Goal: Information Seeking & Learning: Obtain resource

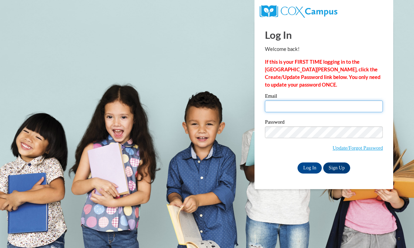
click at [285, 111] on input "Email" at bounding box center [324, 106] width 118 height 12
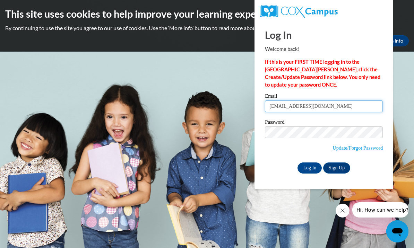
type input "mfogarty@cornwallschools.com"
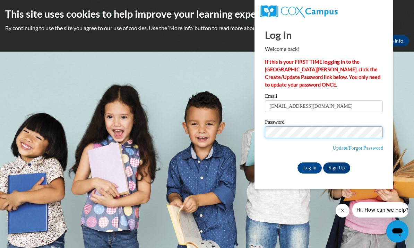
click at [309, 167] on input "Log In" at bounding box center [309, 168] width 24 height 11
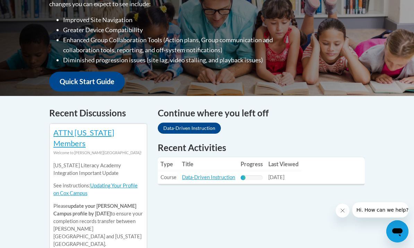
scroll to position [220, 0]
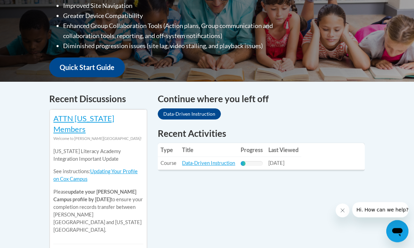
click at [208, 165] on link "Data-Driven Instruction" at bounding box center [208, 163] width 53 height 6
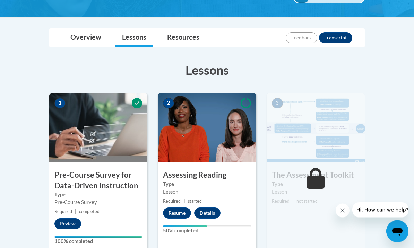
scroll to position [143, 0]
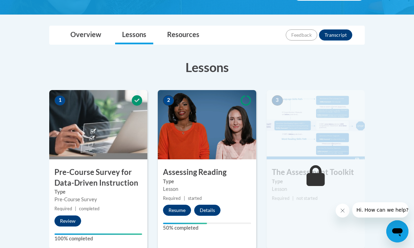
click at [200, 132] on img at bounding box center [207, 124] width 98 height 69
click at [177, 211] on button "Resume" at bounding box center [177, 210] width 28 height 11
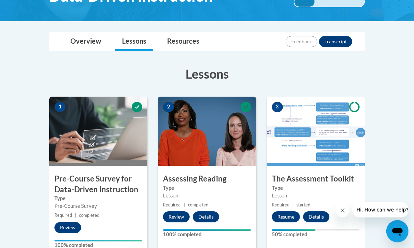
scroll to position [137, 0]
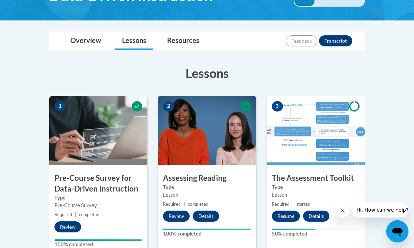
click at [286, 218] on button "Resume" at bounding box center [286, 216] width 28 height 11
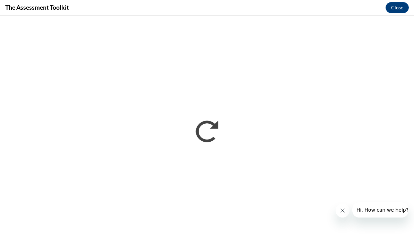
scroll to position [149, 0]
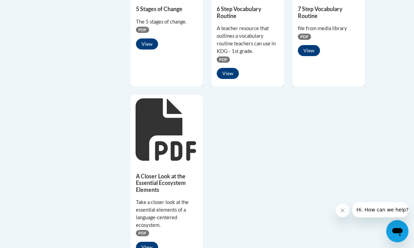
scroll to position [585, 0]
click at [309, 52] on button "View" at bounding box center [309, 50] width 22 height 11
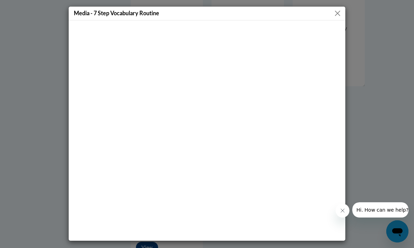
click at [333, 13] on button "Close" at bounding box center [337, 13] width 9 height 9
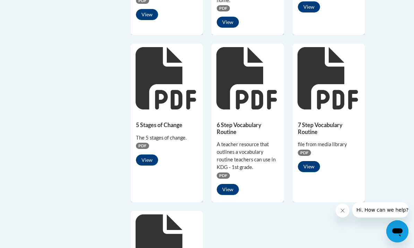
scroll to position [469, 0]
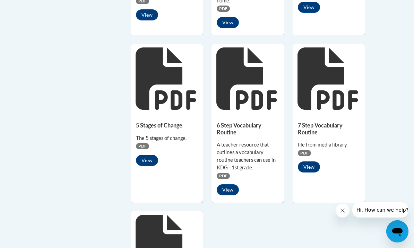
click at [310, 167] on button "View" at bounding box center [309, 166] width 22 height 11
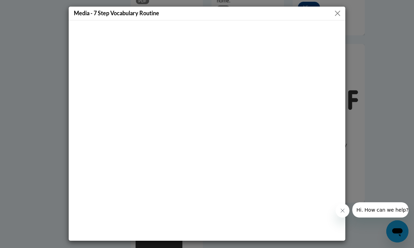
scroll to position [481, 0]
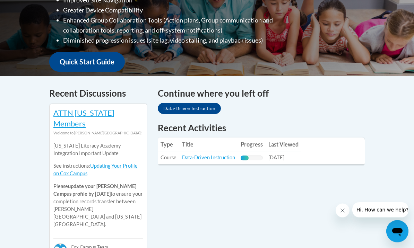
scroll to position [242, 0]
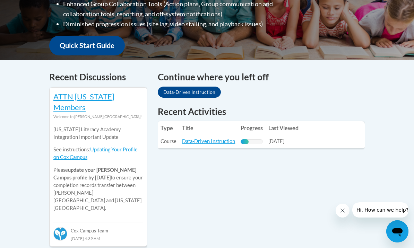
click at [219, 142] on link "Data-Driven Instruction" at bounding box center [208, 141] width 53 height 6
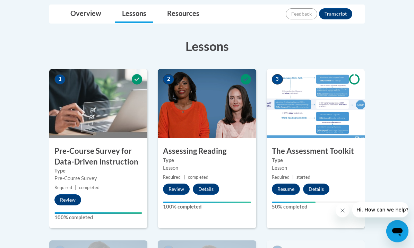
scroll to position [164, 0]
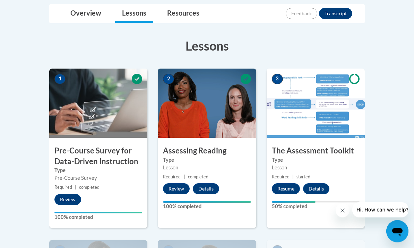
click at [299, 144] on div "3 The Assessment Toolkit Type Lesson Required | started Resume Details Feedback…" at bounding box center [315, 148] width 98 height 159
click at [284, 194] on button "Resume" at bounding box center [286, 189] width 28 height 11
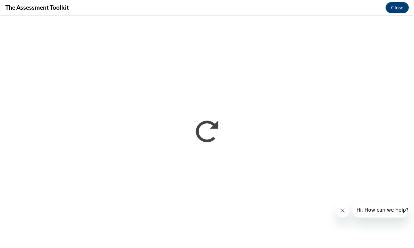
scroll to position [176, 0]
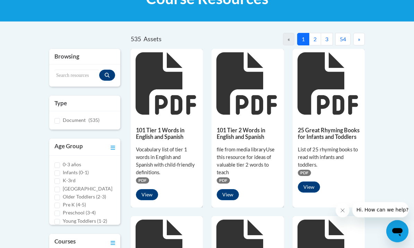
scroll to position [122, 0]
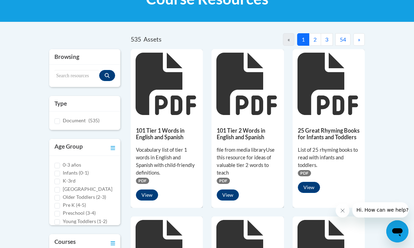
click at [315, 40] on button "2" at bounding box center [315, 39] width 12 height 12
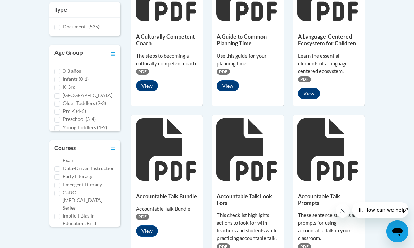
scroll to position [104, 0]
click at [54, 172] on input "Data-Driven Instruction" at bounding box center [57, 172] width 6 height 6
checkbox input "true"
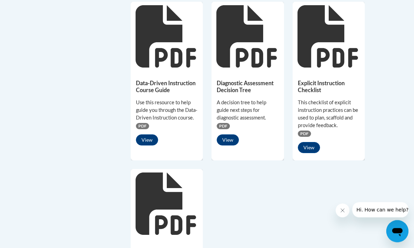
scroll to position [507, 0]
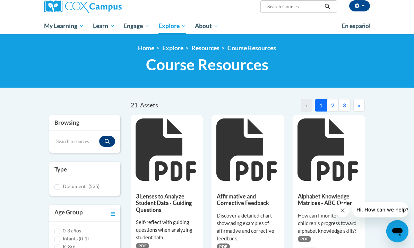
click at [330, 106] on button "2" at bounding box center [332, 105] width 12 height 12
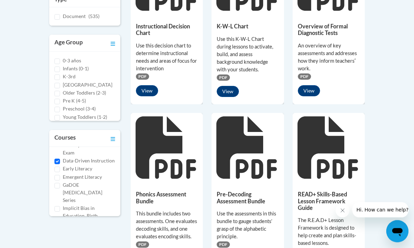
scroll to position [227, 0]
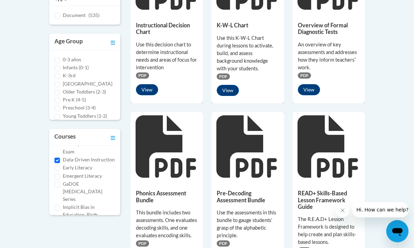
click at [59, 78] on input "K-3rd" at bounding box center [57, 77] width 6 height 6
checkbox input "true"
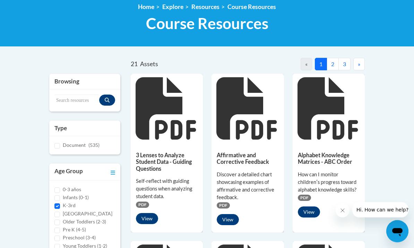
scroll to position [98, 0]
click at [72, 99] on input "Search resources" at bounding box center [76, 101] width 45 height 12
type input "Comprehension measures"
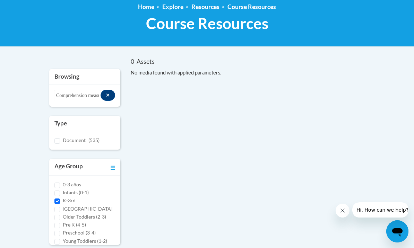
click at [82, 138] on span "Document" at bounding box center [74, 140] width 23 height 6
click at [60, 138] on input "Document (535)" at bounding box center [57, 141] width 6 height 6
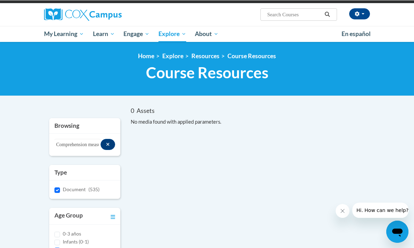
click at [59, 187] on input "Document (535)" at bounding box center [57, 190] width 6 height 6
checkbox input "false"
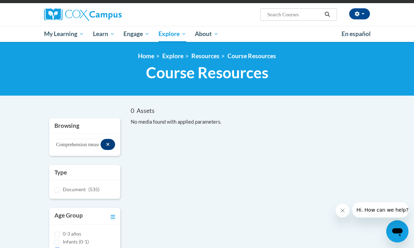
click at [113, 143] on button "Search resources" at bounding box center [107, 144] width 15 height 11
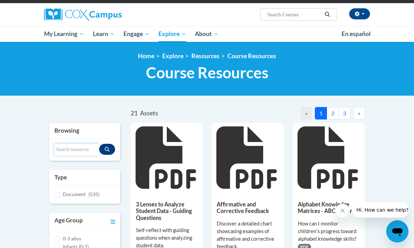
click at [75, 146] on input "Search resources" at bounding box center [76, 150] width 45 height 12
type input "Comprehension"
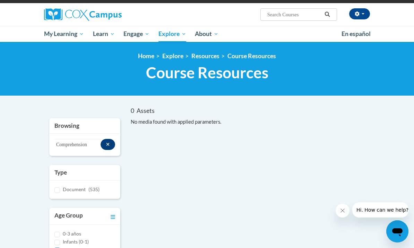
click at [57, 248] on input "K-3rd" at bounding box center [57, 251] width 6 height 6
checkbox input "false"
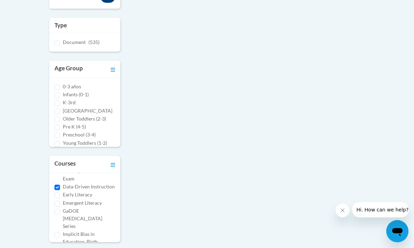
scroll to position [199, 0]
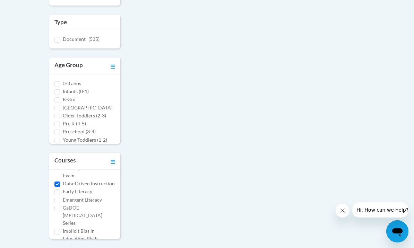
click at [63, 184] on label "Data-Driven Instruction" at bounding box center [89, 184] width 52 height 8
click at [60, 184] on input "Data-Driven Instruction" at bounding box center [57, 185] width 6 height 6
checkbox input "false"
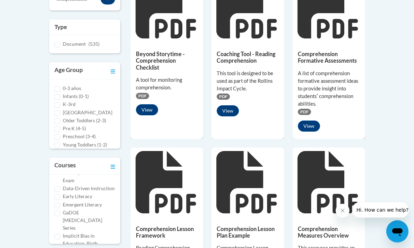
click at [60, 105] on input "K-3rd" at bounding box center [57, 105] width 6 height 6
checkbox input "true"
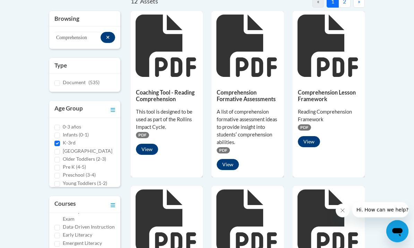
scroll to position [161, 0]
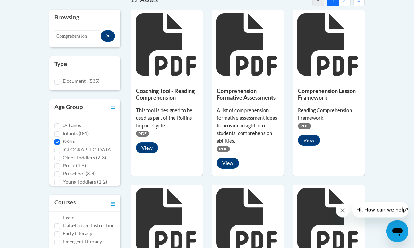
click at [311, 142] on button "View" at bounding box center [309, 140] width 22 height 11
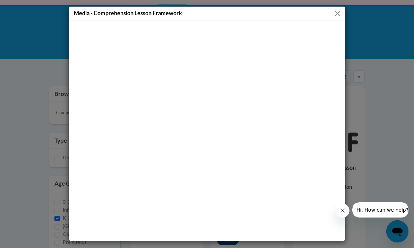
scroll to position [85, 0]
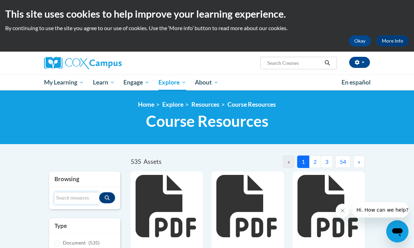
click at [67, 192] on input "Search resources" at bounding box center [76, 198] width 45 height 12
type input "V"
type input "Comprehension"
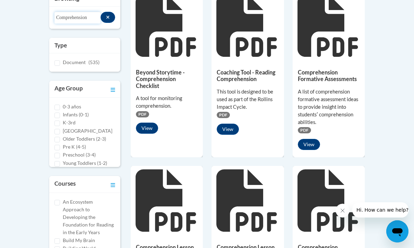
scroll to position [179, 0]
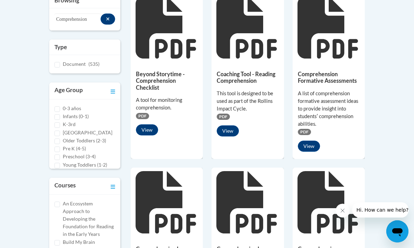
click at [309, 146] on button "View" at bounding box center [309, 146] width 22 height 11
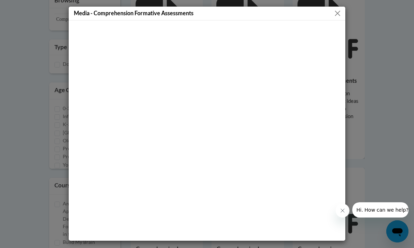
click at [341, 11] on button "Close" at bounding box center [337, 13] width 9 height 9
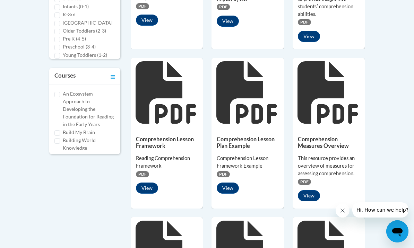
scroll to position [272, 0]
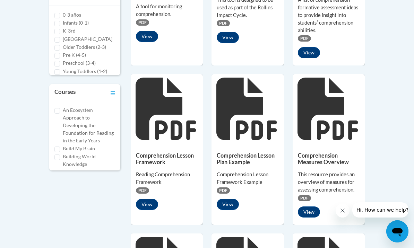
click at [308, 212] on button "View" at bounding box center [309, 212] width 22 height 11
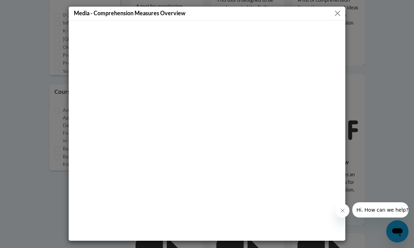
click at [341, 12] on button "Close" at bounding box center [337, 13] width 9 height 9
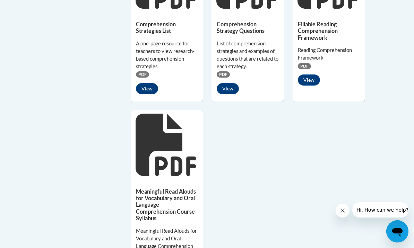
scroll to position [556, 0]
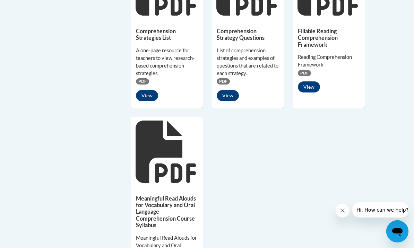
click at [141, 90] on button "View" at bounding box center [147, 95] width 22 height 11
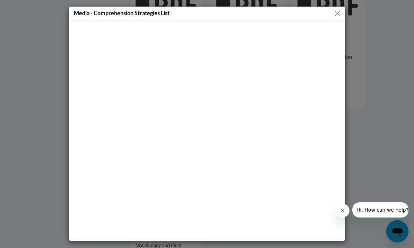
click at [342, 36] on div at bounding box center [207, 130] width 277 height 220
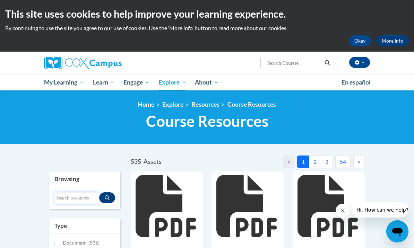
click at [77, 196] on input "Search resources" at bounding box center [76, 198] width 45 height 12
type input "Retell rubric"
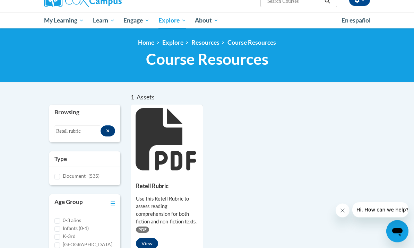
click at [147, 247] on button "View" at bounding box center [147, 243] width 22 height 11
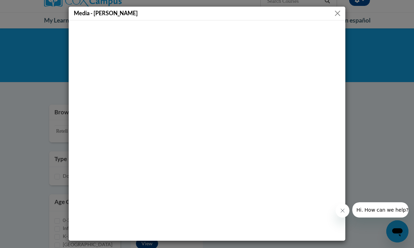
scroll to position [74, 0]
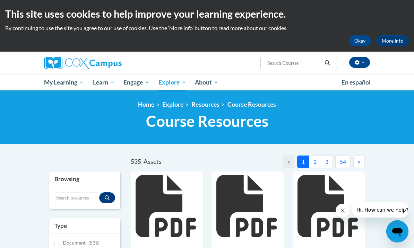
click at [0, 0] on span "My Course Progress" at bounding box center [0, 0] width 0 height 0
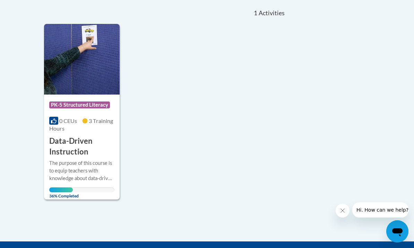
scroll to position [165, 0]
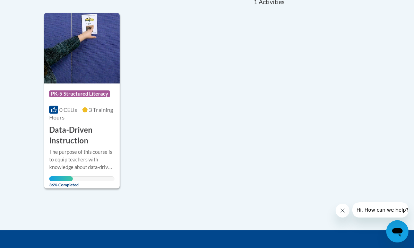
click at [65, 139] on h3 "Data-Driven Instruction" at bounding box center [81, 135] width 65 height 21
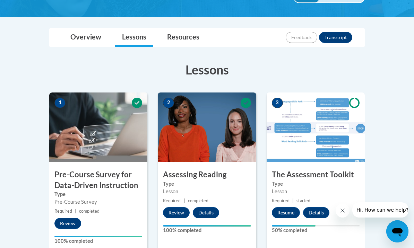
scroll to position [144, 0]
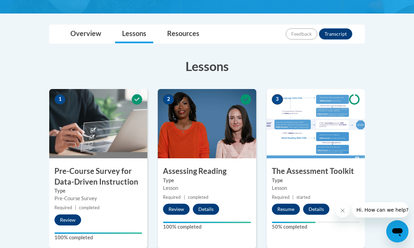
click at [296, 134] on img at bounding box center [315, 123] width 98 height 69
click at [288, 211] on button "Resume" at bounding box center [286, 209] width 28 height 11
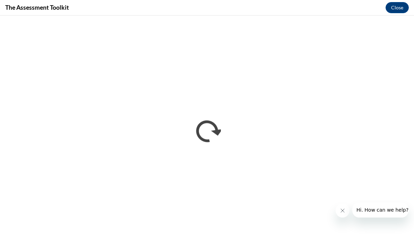
scroll to position [156, 0]
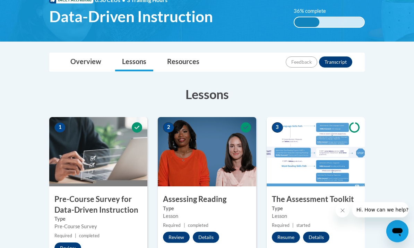
scroll to position [83, 0]
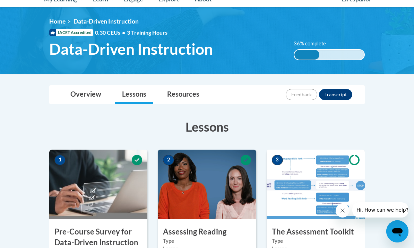
click at [183, 93] on link "Resources" at bounding box center [183, 95] width 46 height 18
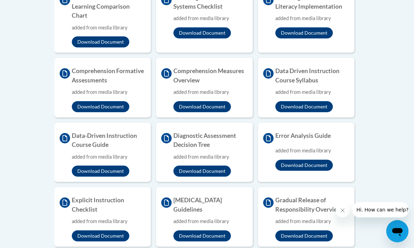
scroll to position [322, 0]
click at [105, 167] on button "Download Document" at bounding box center [101, 171] width 58 height 11
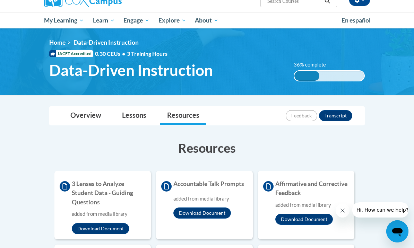
scroll to position [0, 0]
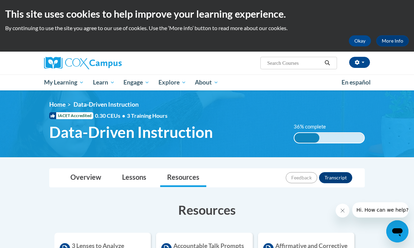
click at [0, 0] on span "My Course Progress" at bounding box center [0, 0] width 0 height 0
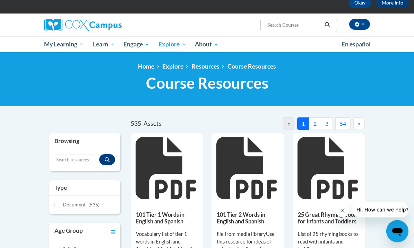
scroll to position [21, 0]
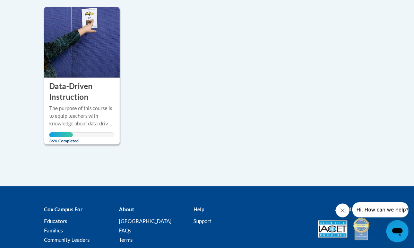
scroll to position [194, 0]
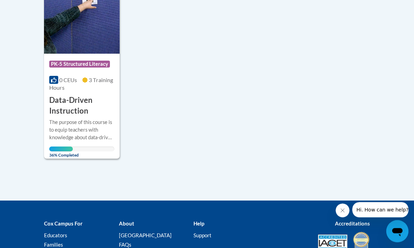
click at [74, 102] on h3 "Data-Driven Instruction" at bounding box center [81, 105] width 65 height 21
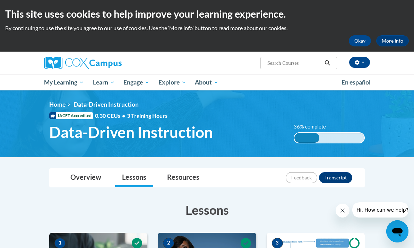
click at [178, 175] on link "Resources" at bounding box center [183, 178] width 46 height 18
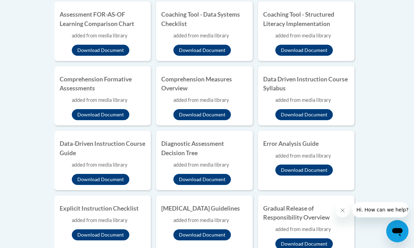
scroll to position [297, 0]
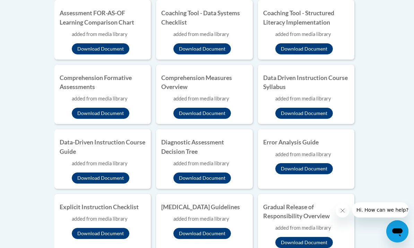
click at [105, 178] on button "Download Document" at bounding box center [101, 178] width 58 height 11
